Goal: Book appointment/travel/reservation

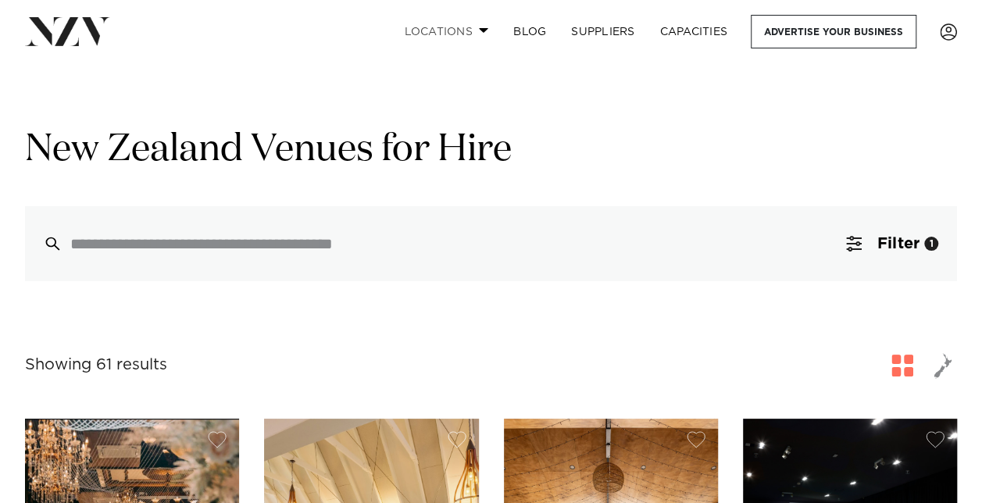
click at [480, 36] on link "Locations" at bounding box center [445, 32] width 109 height 34
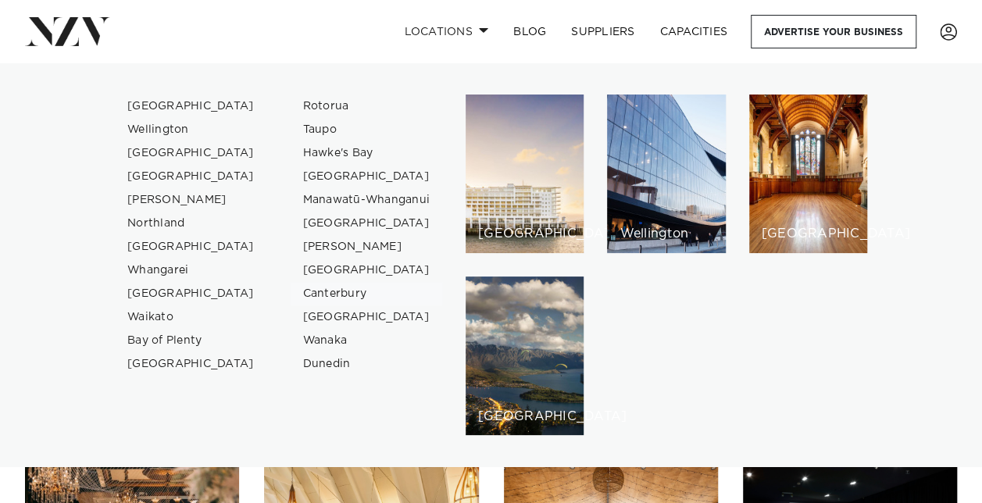
click at [319, 296] on link "Canterbury" at bounding box center [367, 293] width 152 height 23
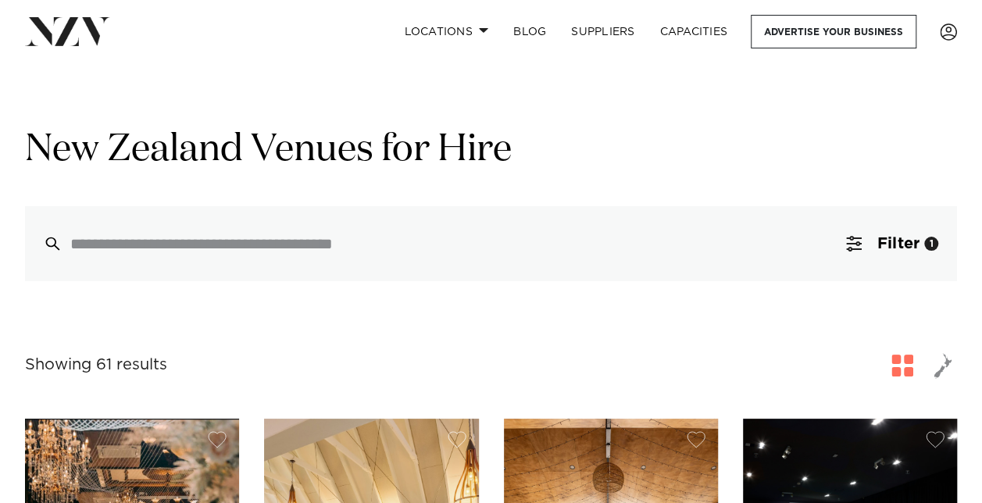
scroll to position [187, 0]
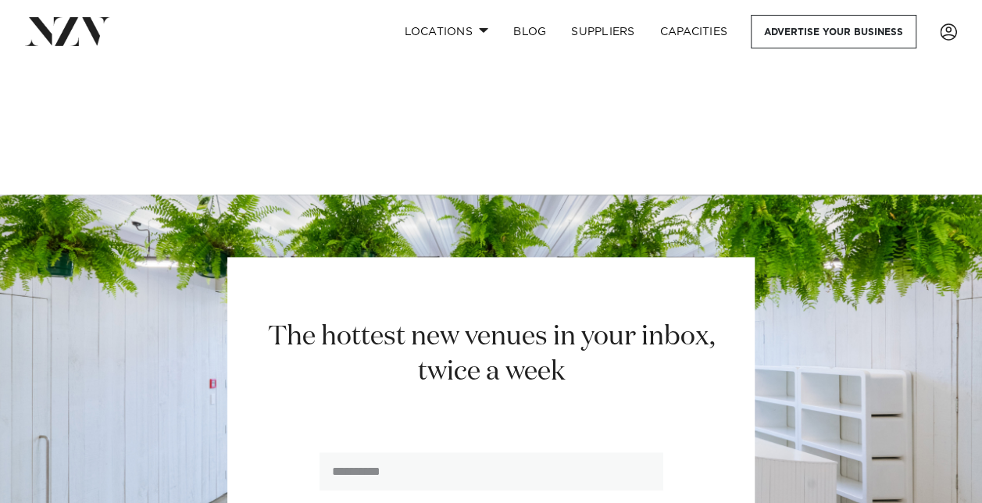
scroll to position [3793, 0]
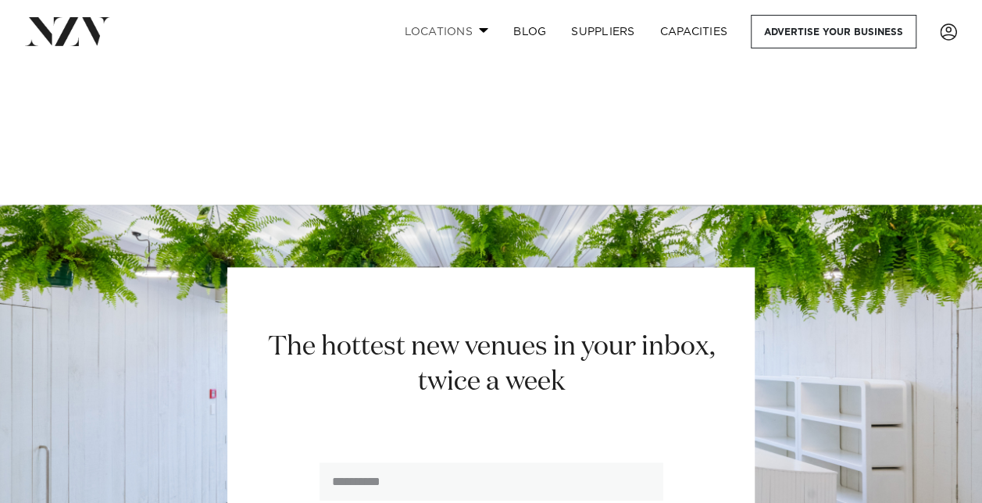
click at [476, 30] on link "Locations" at bounding box center [445, 32] width 109 height 34
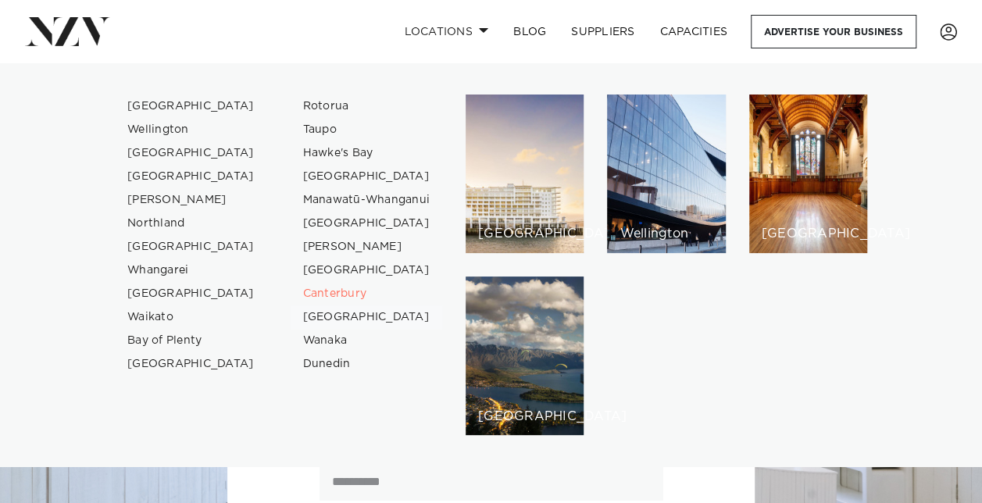
click at [339, 322] on link "[GEOGRAPHIC_DATA]" at bounding box center [367, 316] width 152 height 23
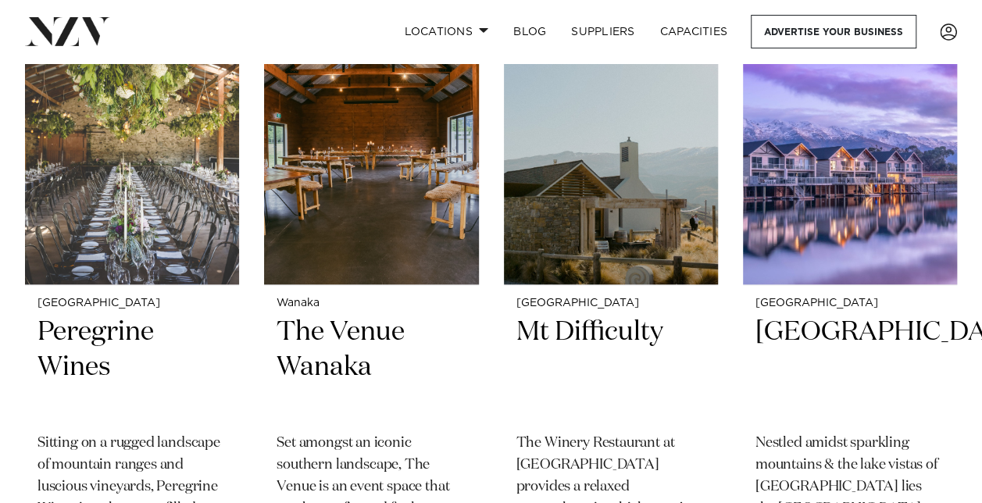
scroll to position [637, 0]
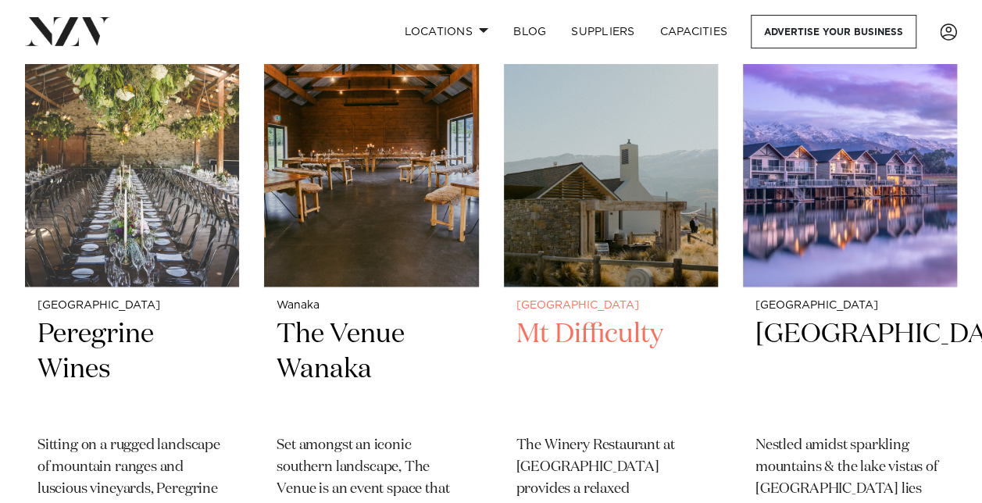
click at [573, 334] on h2 "Mt Difficulty" at bounding box center [610, 369] width 189 height 105
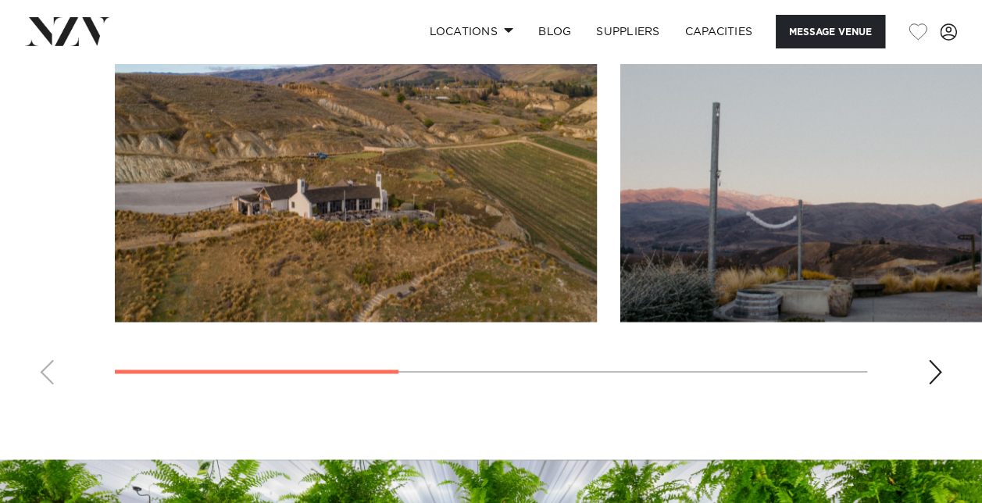
scroll to position [1221, 0]
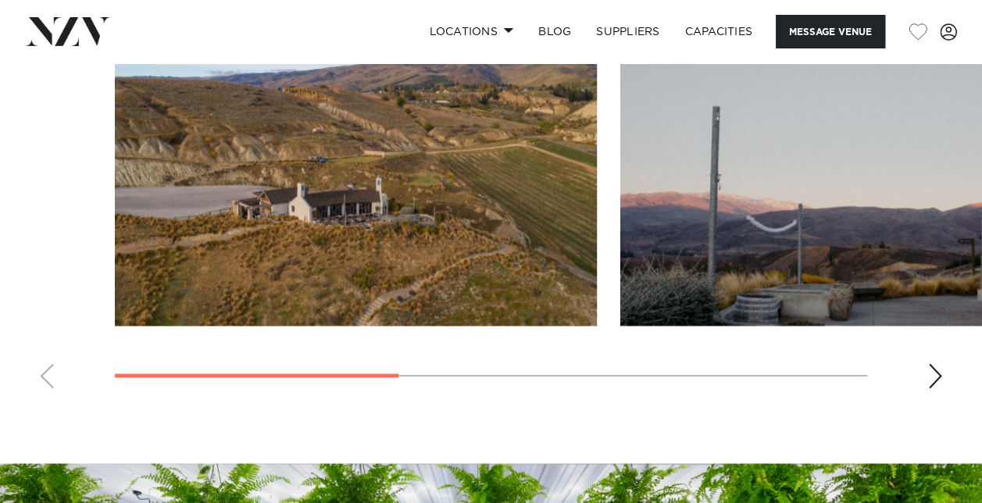
click at [934, 363] on div "Next slide" at bounding box center [935, 375] width 16 height 25
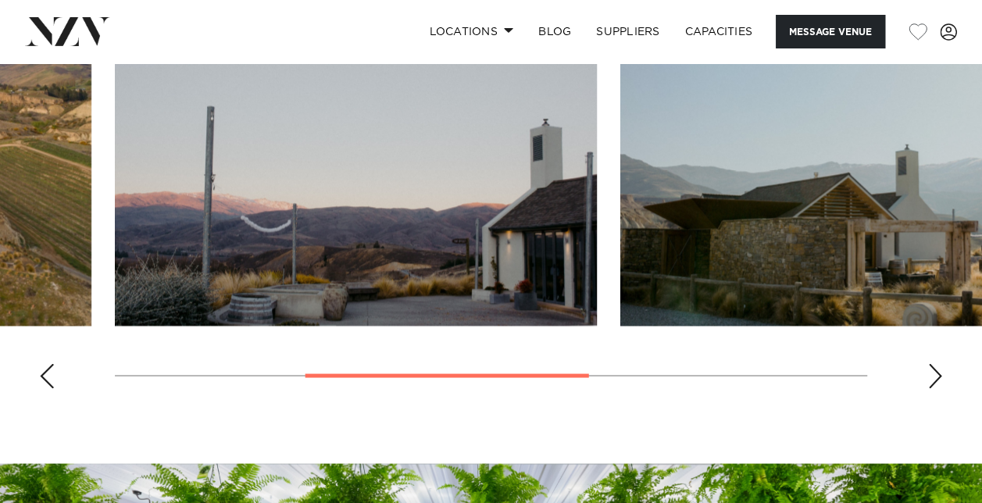
click at [934, 363] on div "Next slide" at bounding box center [935, 375] width 16 height 25
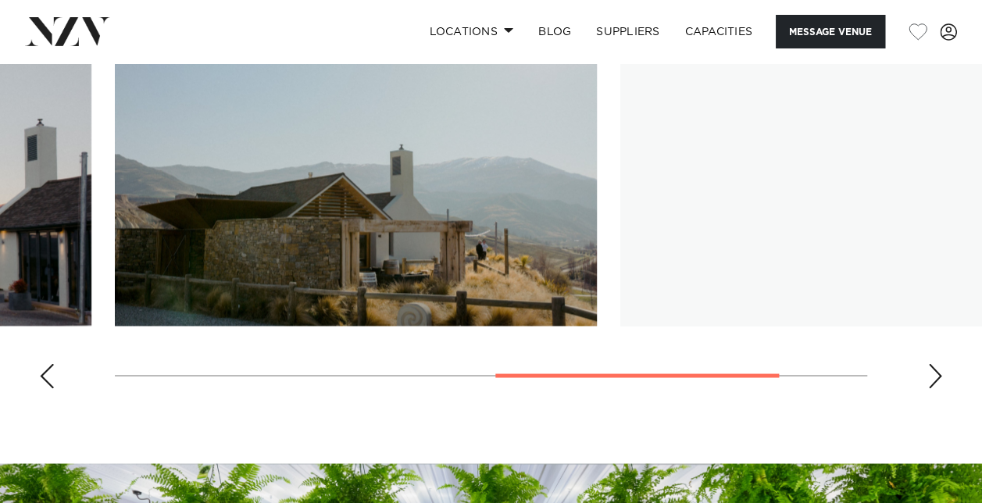
click at [934, 363] on div "Next slide" at bounding box center [935, 375] width 16 height 25
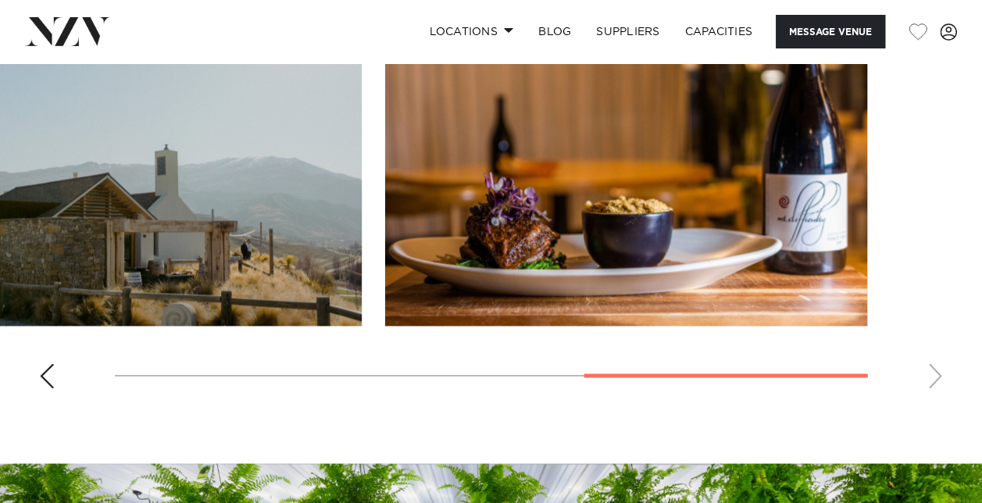
click at [934, 354] on swiper-container at bounding box center [491, 186] width 982 height 429
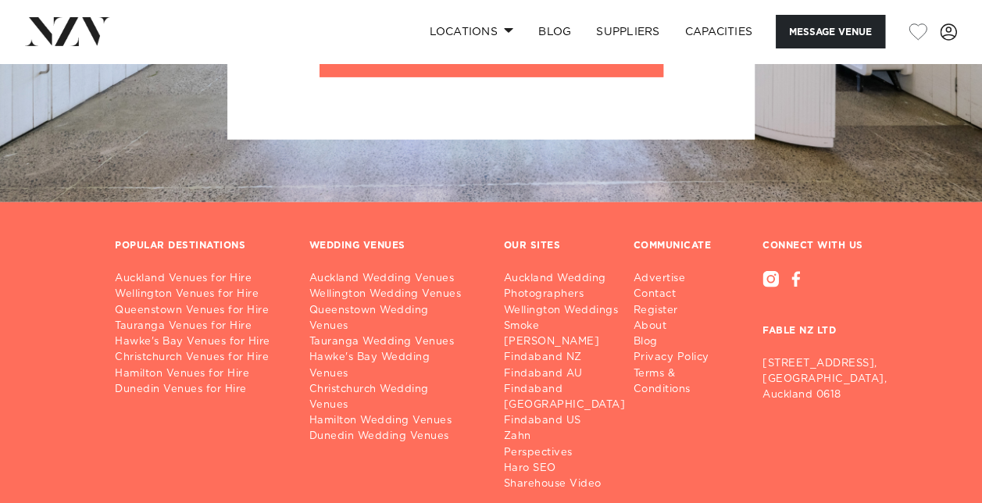
scroll to position [2080, 0]
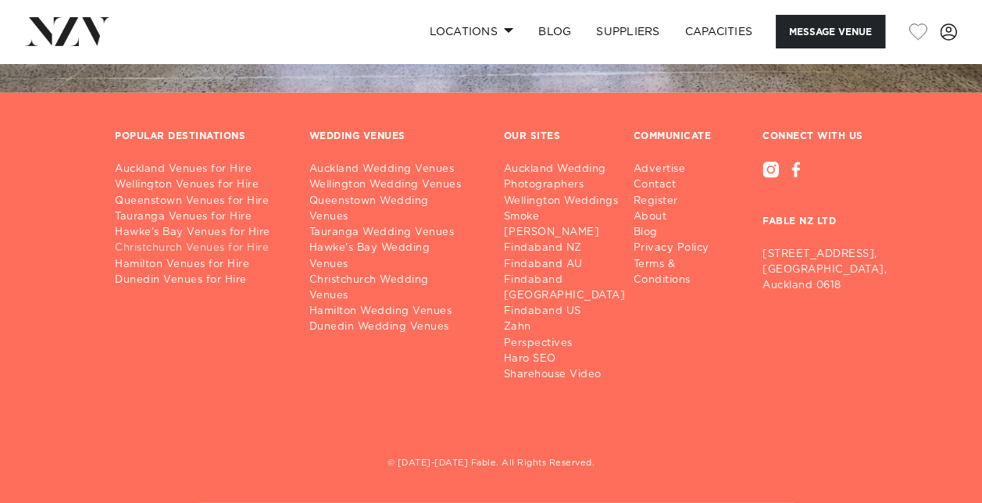
click at [227, 241] on link "Christchurch Venues for Hire" at bounding box center [200, 249] width 170 height 16
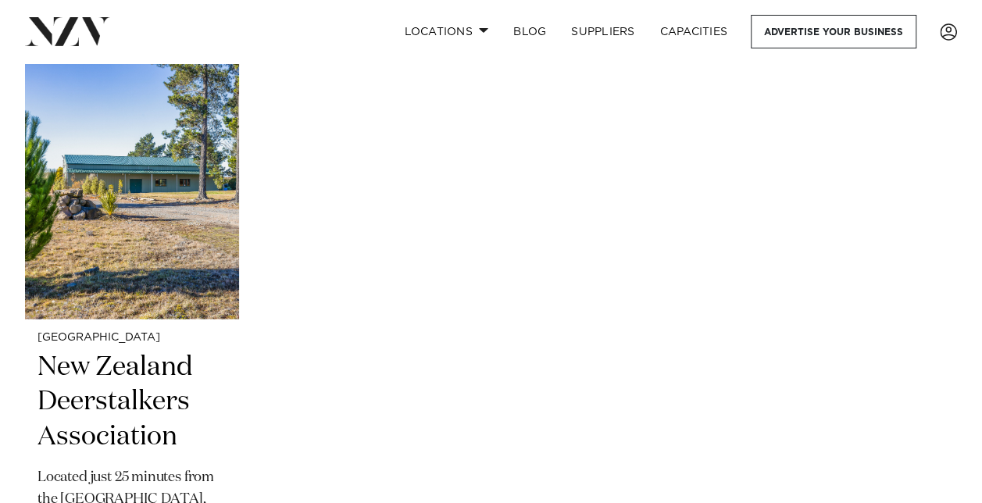
scroll to position [4453, 0]
